Goal: Task Accomplishment & Management: Use online tool/utility

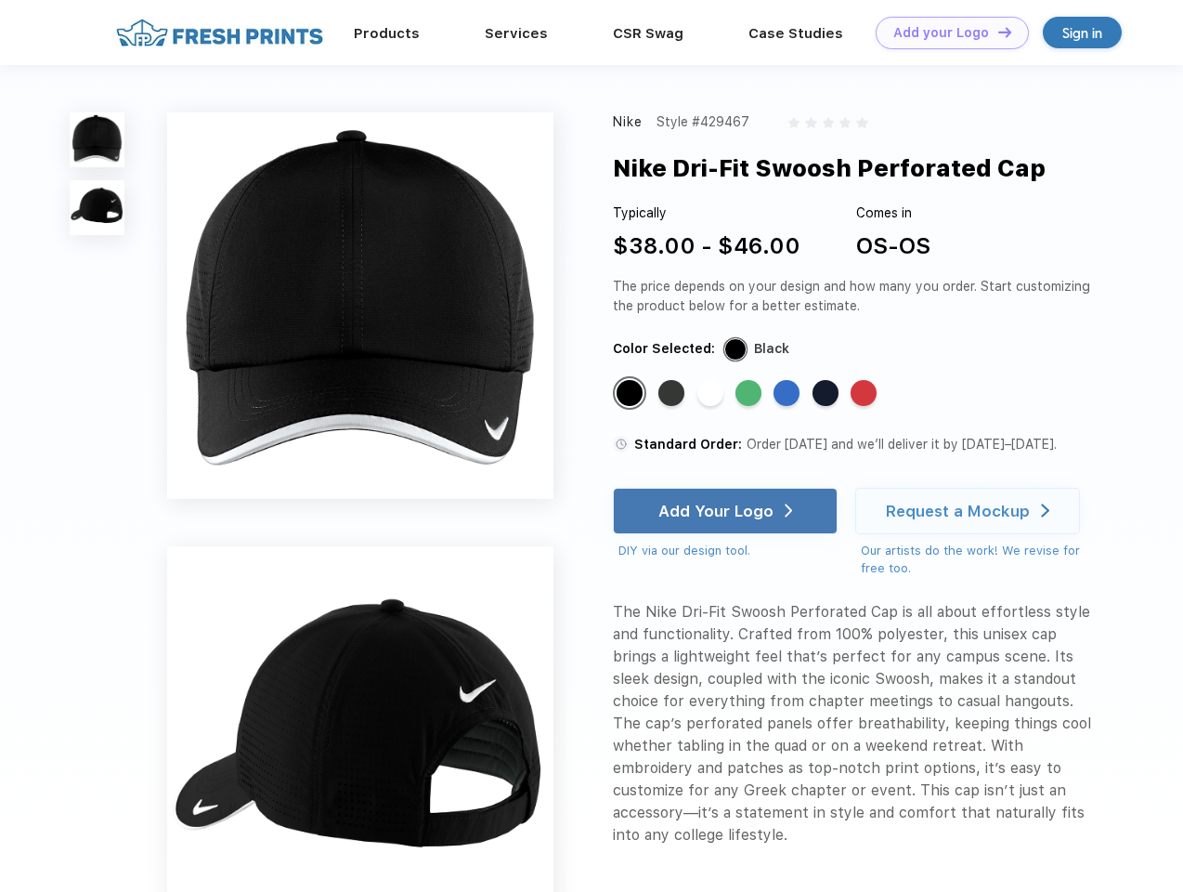
click at [946, 33] on link "Add your Logo Design Tool" at bounding box center [952, 33] width 153 height 33
click at [0, 0] on div "Design Tool" at bounding box center [0, 0] width 0 height 0
click at [997, 32] on link "Add your Logo Design Tool" at bounding box center [952, 33] width 153 height 33
click at [98, 139] on img at bounding box center [97, 139] width 55 height 55
click at [98, 208] on img at bounding box center [97, 207] width 55 height 55
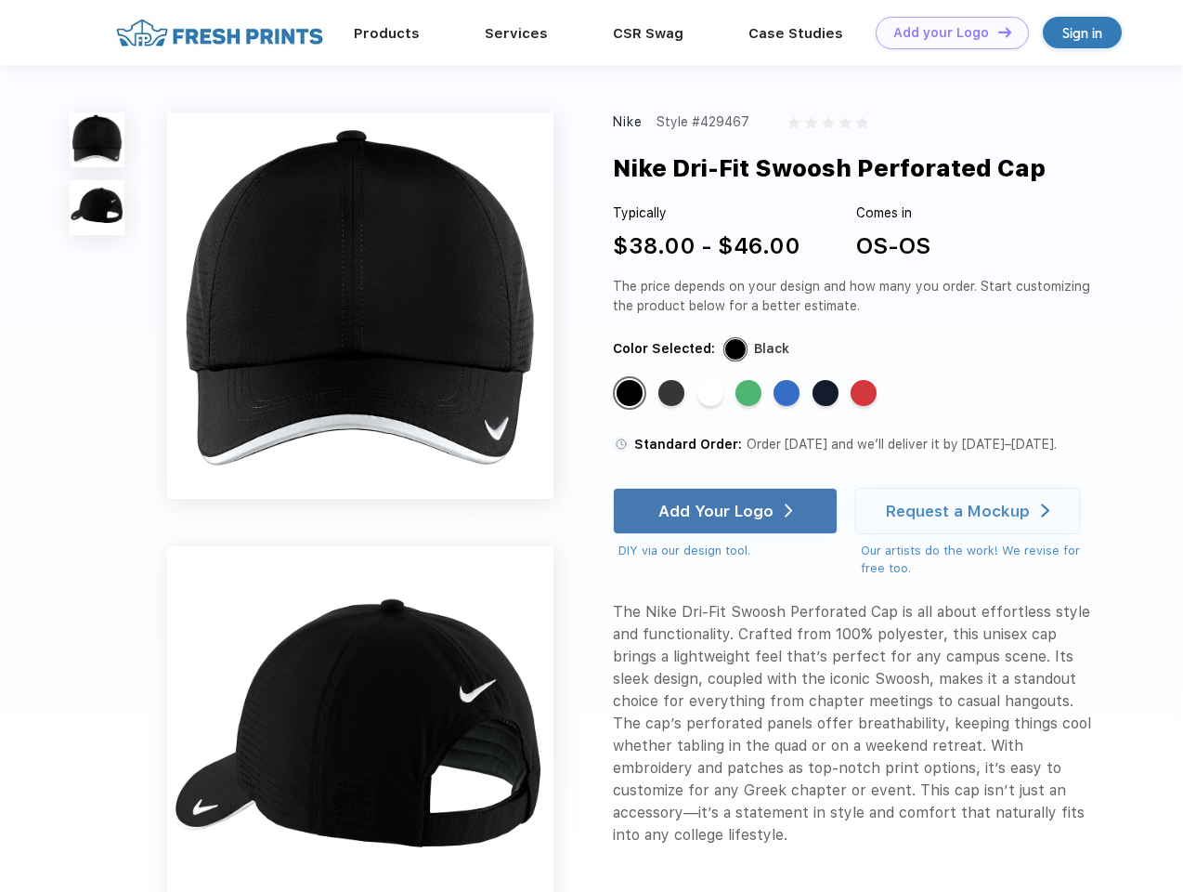
click at [632, 394] on div "Standard Color" at bounding box center [630, 393] width 26 height 26
click at [673, 394] on div "Standard Color" at bounding box center [672, 393] width 26 height 26
click at [712, 394] on div "Standard Color" at bounding box center [711, 393] width 26 height 26
click at [751, 394] on div "Standard Color" at bounding box center [749, 393] width 26 height 26
click at [789, 394] on div "Standard Color" at bounding box center [787, 393] width 26 height 26
